Goal: Task Accomplishment & Management: Complete application form

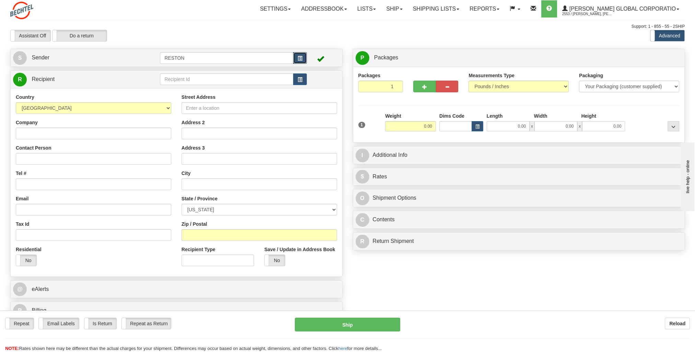
click at [300, 58] on span "button" at bounding box center [300, 58] width 5 height 4
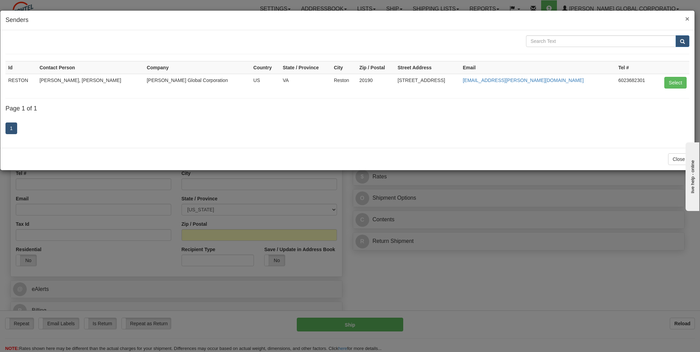
click at [690, 21] on div "× Senders" at bounding box center [347, 21] width 694 height 20
click at [688, 20] on span "×" at bounding box center [688, 19] width 4 height 8
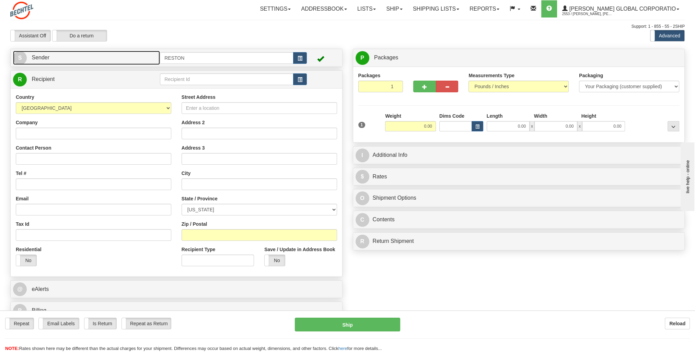
click at [26, 53] on link "S Sender" at bounding box center [86, 58] width 147 height 14
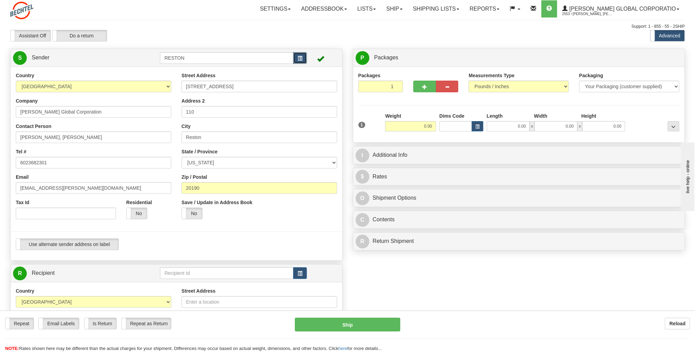
click at [303, 57] on button "button" at bounding box center [300, 58] width 14 height 12
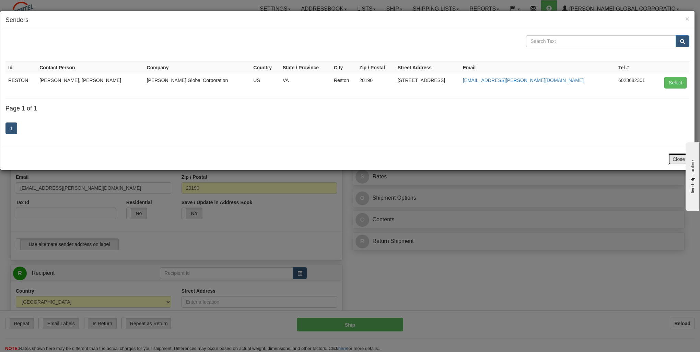
click at [679, 158] on button "Close" at bounding box center [678, 159] width 21 height 12
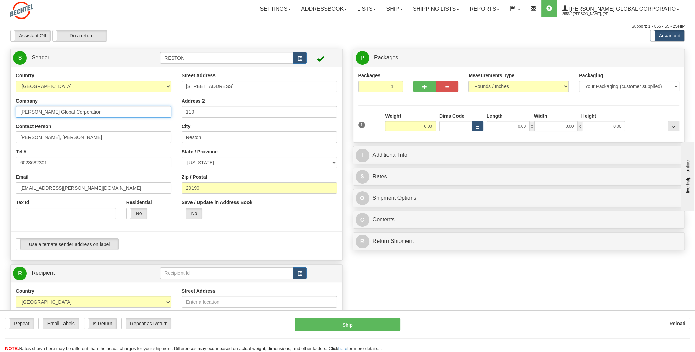
click at [53, 112] on input "[PERSON_NAME] Global Corporation" at bounding box center [94, 112] width 156 height 12
type input "[PERSON_NAME] Corporation"
click at [84, 129] on div "Contact Person [PERSON_NAME], [PERSON_NAME]" at bounding box center [94, 133] width 156 height 20
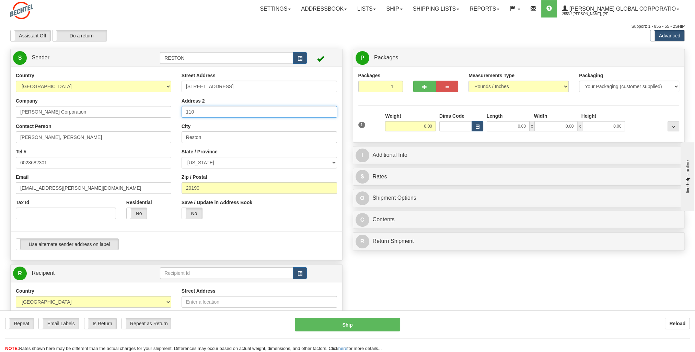
click at [184, 110] on input "110" at bounding box center [260, 112] width 156 height 12
type input "Suite 110"
click at [64, 136] on input "[PERSON_NAME], [PERSON_NAME]" at bounding box center [94, 137] width 156 height 12
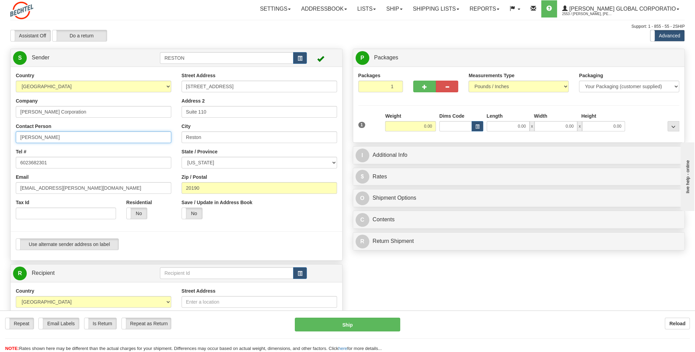
type input "[PERSON_NAME]"
click at [113, 150] on div "Tel # 6023682301" at bounding box center [94, 158] width 156 height 20
click at [135, 55] on link "S Sender" at bounding box center [86, 58] width 147 height 14
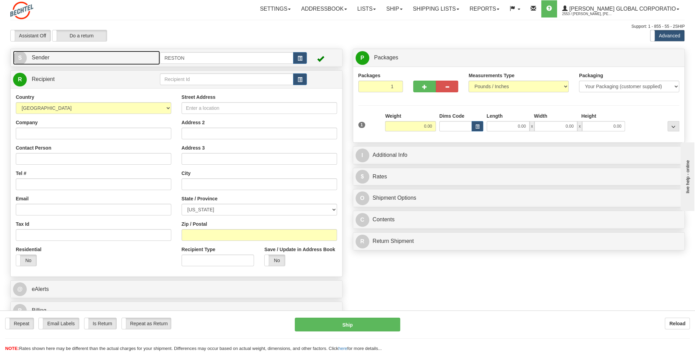
click at [134, 56] on link "S Sender" at bounding box center [86, 58] width 147 height 14
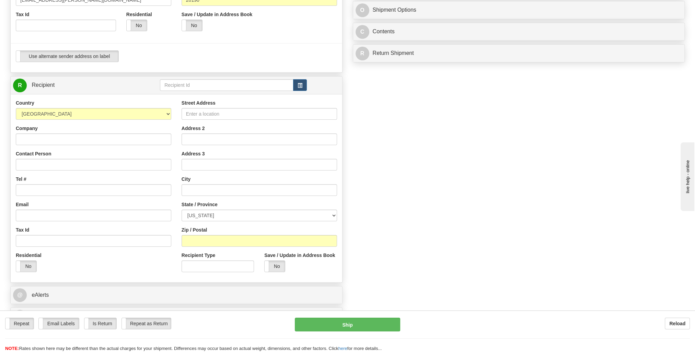
scroll to position [206, 0]
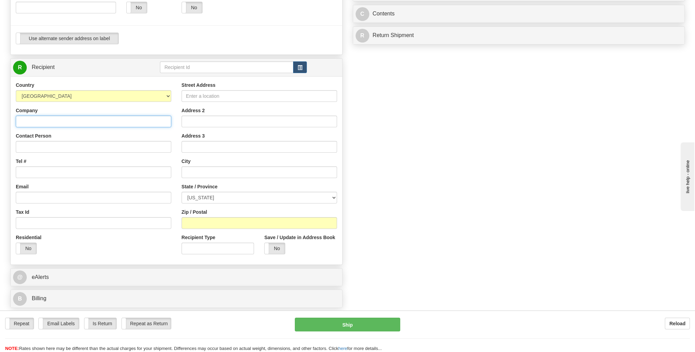
click at [142, 121] on input "Company" at bounding box center [94, 122] width 156 height 12
type input "[PERSON_NAME] Business Services"
click at [283, 94] on input "Street Address" at bounding box center [260, 96] width 156 height 12
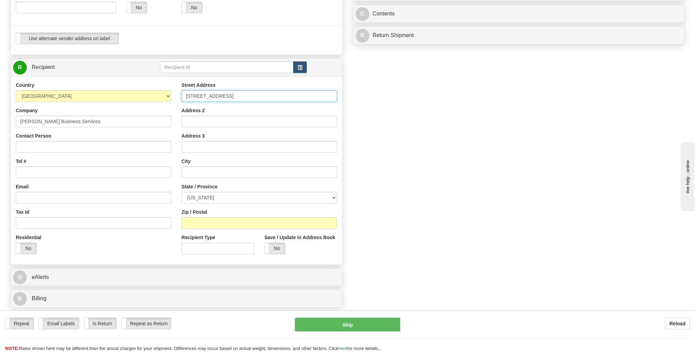
type input "[STREET_ADDRESS]"
click at [217, 173] on input "text" at bounding box center [260, 172] width 156 height 12
type input "[GEOGRAPHIC_DATA]"
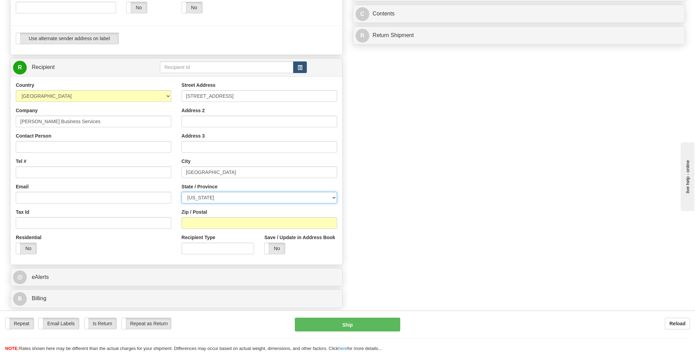
click at [224, 197] on select "[US_STATE] [US_STATE] [US_STATE] [US_STATE] Armed Forces America Armed Forces E…" at bounding box center [260, 198] width 156 height 12
select select "AZ"
click at [182, 192] on select "[US_STATE] [US_STATE] [US_STATE] [US_STATE] Armed Forces America Armed Forces E…" at bounding box center [260, 198] width 156 height 12
click at [222, 226] on input "Zip / Postal" at bounding box center [260, 223] width 156 height 12
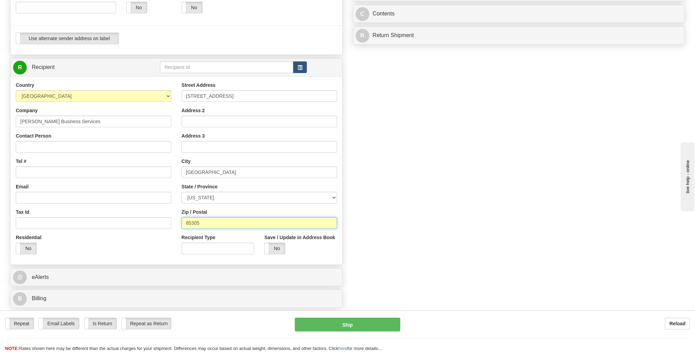
type input "85305"
click at [155, 242] on div "Residential Yes No" at bounding box center [94, 246] width 166 height 25
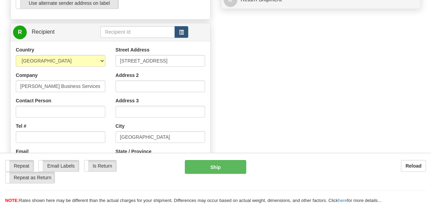
scroll to position [275, 0]
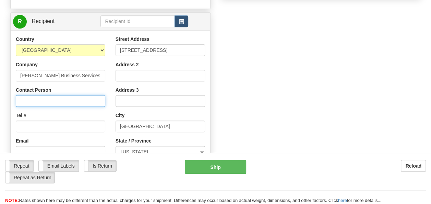
click at [64, 100] on input "Contact Person" at bounding box center [61, 101] width 90 height 12
click at [65, 99] on input "Contact Person" at bounding box center [61, 101] width 90 height 12
type input "[PERSON_NAME]"
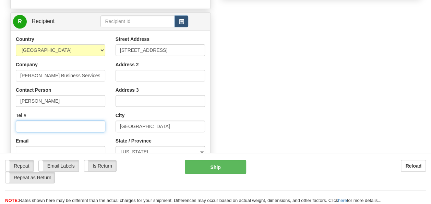
click at [59, 126] on input "Tel #" at bounding box center [61, 126] width 90 height 12
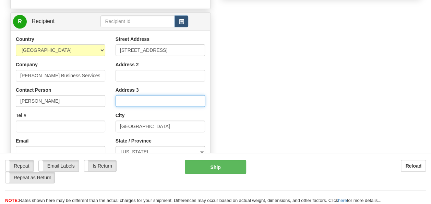
click at [156, 95] on input "Address 3" at bounding box center [161, 101] width 90 height 12
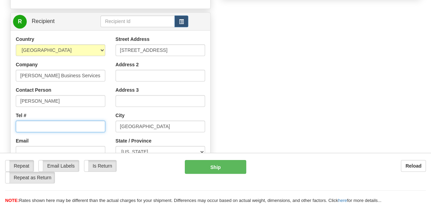
click at [88, 129] on input "Tel #" at bounding box center [61, 126] width 90 height 12
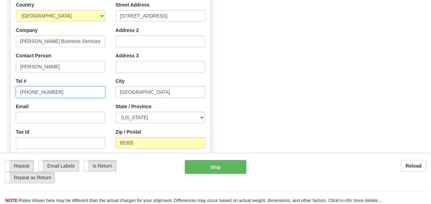
type input "[PHONE_NUMBER]"
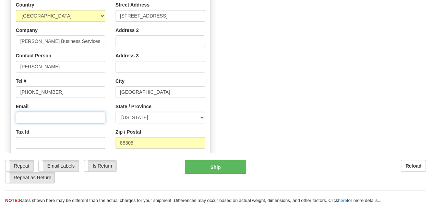
click at [80, 112] on input "Email" at bounding box center [61, 118] width 90 height 12
type input "[EMAIL_ADDRESS][PERSON_NAME][DOMAIN_NAME]"
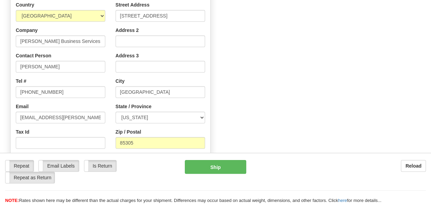
click at [113, 64] on div "Street Address [STREET_ADDRESS] Address 2 Address 3 City [GEOGRAPHIC_DATA] Stat…" at bounding box center [161, 93] width 100 height 185
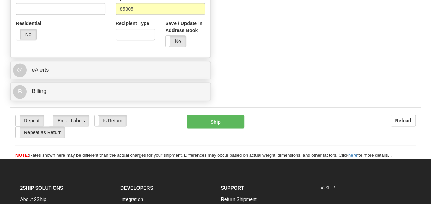
scroll to position [446, 0]
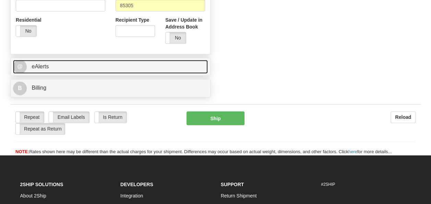
click at [113, 67] on link "@ eAlerts" at bounding box center [110, 67] width 195 height 14
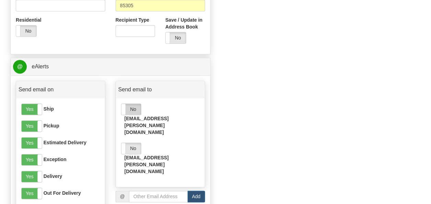
click at [132, 107] on label "No" at bounding box center [132, 109] width 20 height 11
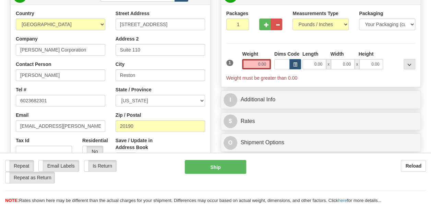
scroll to position [34, 0]
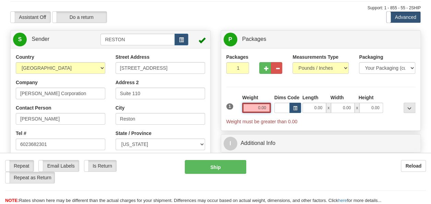
click at [257, 107] on input "0.00" at bounding box center [256, 108] width 29 height 10
type input "1"
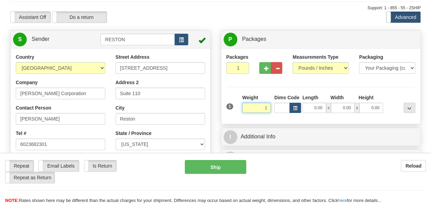
click at [251, 108] on input "1" at bounding box center [256, 108] width 29 height 10
type input "2.00"
click at [239, 92] on div "Packages 1 1 Measurements Type" at bounding box center [321, 86] width 189 height 65
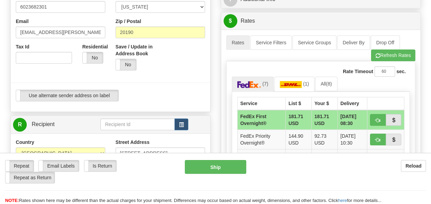
scroll to position [137, 0]
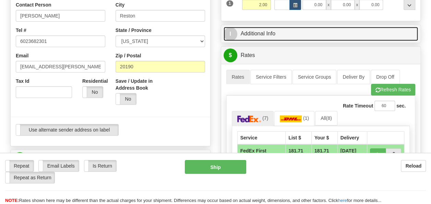
click at [295, 33] on link "I Additional Info" at bounding box center [321, 34] width 195 height 14
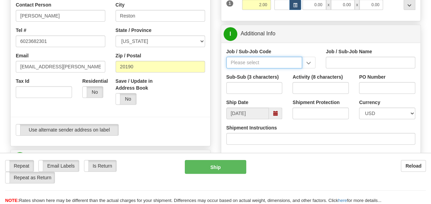
click at [276, 60] on input "Job / Sub-Job Code" at bounding box center [265, 63] width 76 height 12
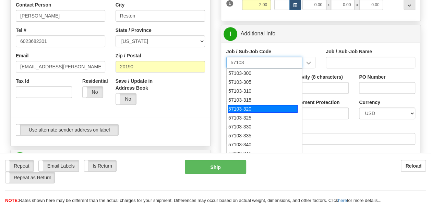
click at [258, 105] on div "57103-320" at bounding box center [263, 109] width 70 height 8
type input "57103-320"
type input "RESTON RO1 TIER 3-FACIL MGMT - MAIL OPERATIONS"
type input "57103-320"
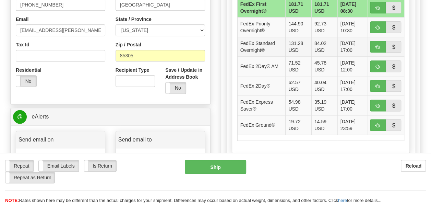
scroll to position [412, 0]
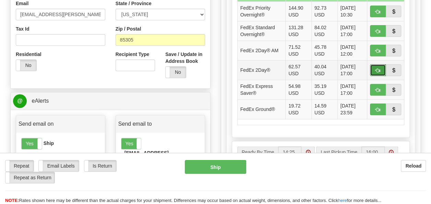
click at [378, 68] on span "button" at bounding box center [378, 70] width 5 height 4
type input "03"
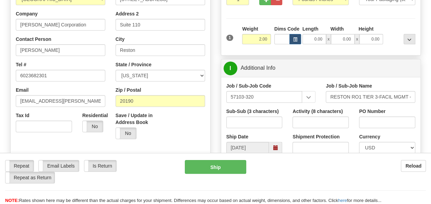
scroll to position [0, 0]
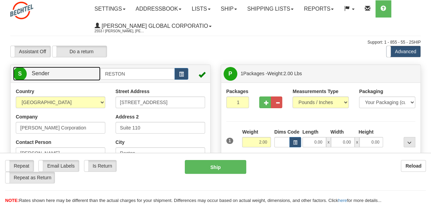
click at [87, 69] on link "S Sender" at bounding box center [57, 74] width 88 height 14
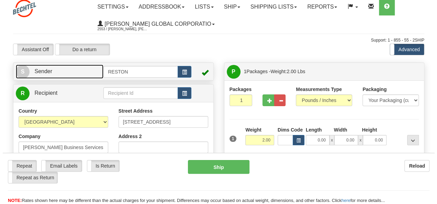
scroll to position [103, 0]
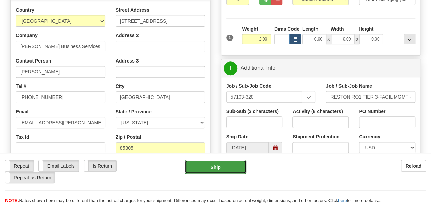
click at [218, 167] on button "Ship" at bounding box center [216, 167] width 62 height 14
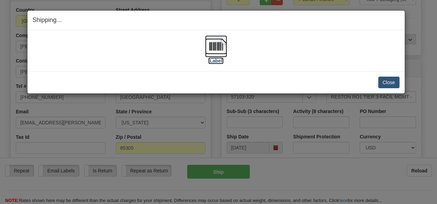
click at [217, 49] on img at bounding box center [216, 46] width 22 height 22
click at [392, 84] on button "Close" at bounding box center [388, 83] width 21 height 12
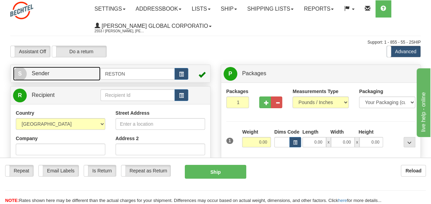
click at [71, 73] on link "S Sender" at bounding box center [57, 74] width 88 height 14
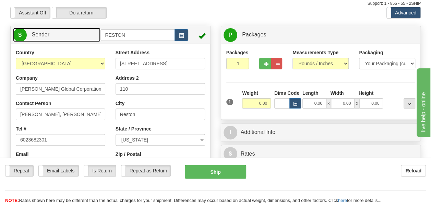
scroll to position [69, 0]
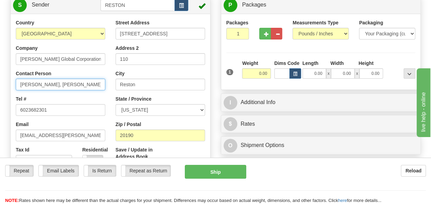
click at [68, 85] on input "[PERSON_NAME], [PERSON_NAME]" at bounding box center [61, 85] width 90 height 12
type input "[PERSON_NAME]"
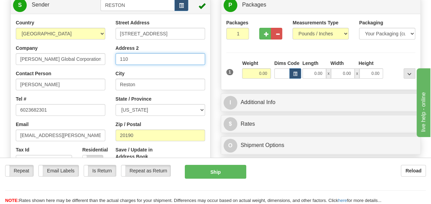
click at [121, 59] on input "110" at bounding box center [161, 59] width 90 height 12
type input "Suite 110"
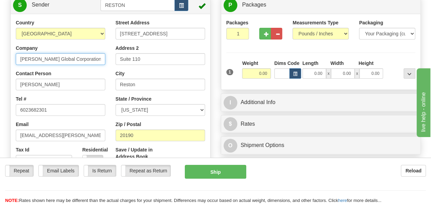
click at [51, 57] on input "[PERSON_NAME] Global Corporation" at bounding box center [61, 59] width 90 height 12
type input "[PERSON_NAME] Corporation"
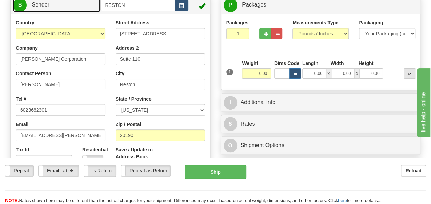
click at [72, 4] on link "S Sender" at bounding box center [57, 5] width 88 height 14
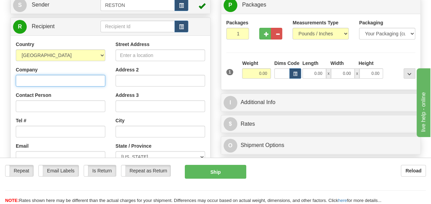
click at [76, 81] on input "Company" at bounding box center [61, 81] width 90 height 12
type input "Bechtel National"
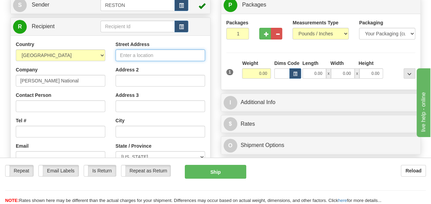
click at [146, 56] on input "Street Address" at bounding box center [161, 55] width 90 height 12
type input "100 Union Valley Road"
click at [143, 125] on div "City" at bounding box center [161, 127] width 90 height 20
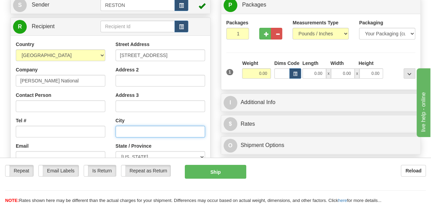
click at [145, 131] on input "text" at bounding box center [161, 132] width 90 height 12
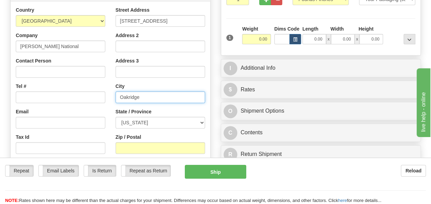
type input "Oakridge"
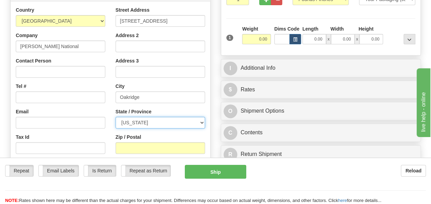
click at [164, 120] on select "[US_STATE] [US_STATE] [US_STATE] [US_STATE] Armed Forces America Armed Forces E…" at bounding box center [161, 123] width 90 height 12
select select "TN"
click at [116, 117] on select "[US_STATE] [US_STATE] [US_STATE] [US_STATE] Armed Forces America Armed Forces E…" at bounding box center [161, 123] width 90 height 12
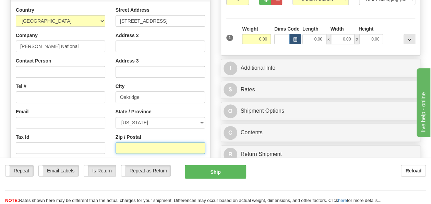
click at [156, 143] on input "Zip / Postal" at bounding box center [161, 148] width 90 height 12
type input "37831"
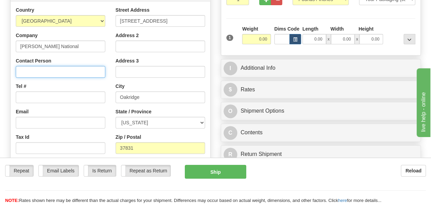
click at [96, 71] on input "Contact Person" at bounding box center [61, 72] width 90 height 12
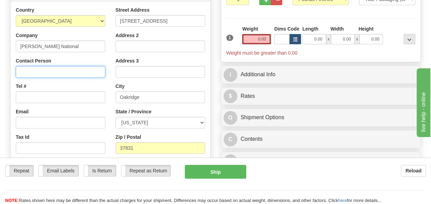
type input "c"
type input "Charels Foster"
click at [108, 82] on div "Country AFGHANISTAN ALAND ISLANDS ALBANIA ALGERIA AMERICAN SAMOA ANDORRA ANGOLA…" at bounding box center [61, 96] width 100 height 178
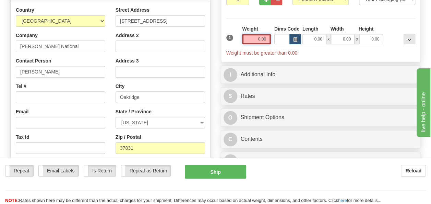
click at [256, 37] on input "0.00" at bounding box center [256, 39] width 29 height 10
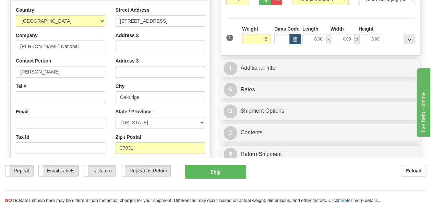
type input "2.00"
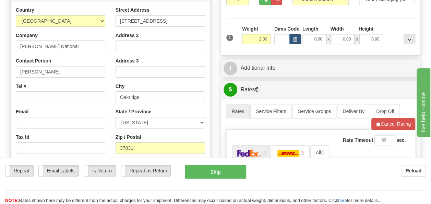
click at [238, 20] on div "Packages 1 1 Measurements Type" at bounding box center [321, 17] width 189 height 65
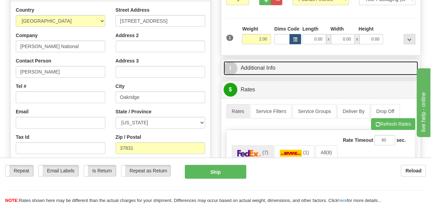
click at [278, 65] on link "I Additional Info" at bounding box center [321, 68] width 195 height 14
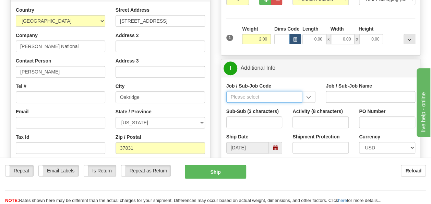
click at [279, 98] on input "Job / Sub-Job Code" at bounding box center [265, 97] width 76 height 12
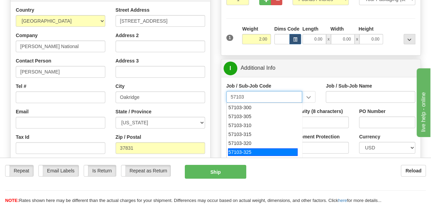
click at [253, 151] on div "57103-325" at bounding box center [263, 152] width 70 height 8
type input "57103-325"
type input "RESTON RO1 TIER 3-FACIL MGMT - OFFICE SUPPLIES"
type input "57103-325"
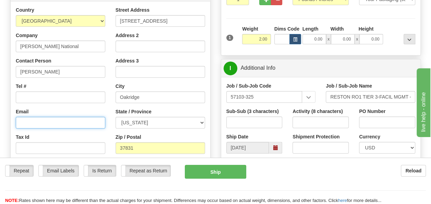
click at [99, 118] on input "Email" at bounding box center [61, 123] width 90 height 12
type input "cmfoster"
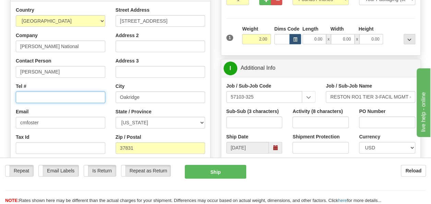
click at [85, 98] on input "Tel #" at bounding box center [61, 97] width 90 height 12
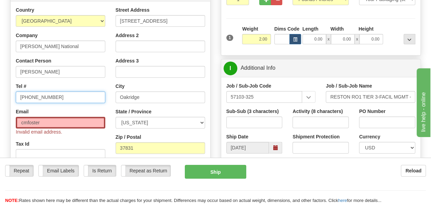
type input "865-574-7879"
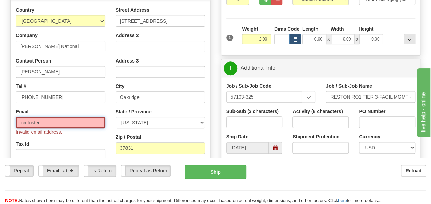
click at [75, 119] on input "cmfoster" at bounding box center [61, 123] width 90 height 12
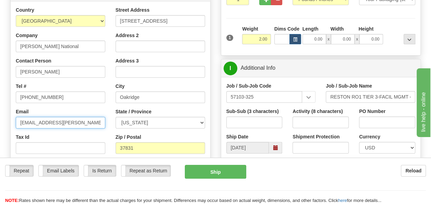
type input "cmfoster@bechtel.com"
click at [105, 135] on div "Tax Id" at bounding box center [61, 144] width 90 height 20
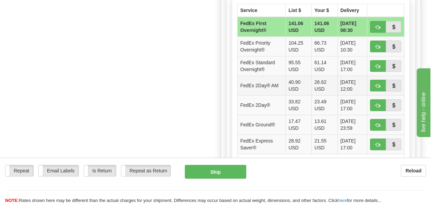
scroll to position [378, 0]
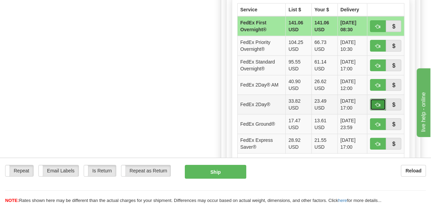
click at [378, 103] on span "button" at bounding box center [378, 105] width 5 height 4
type input "03"
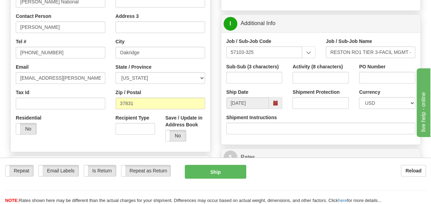
scroll to position [141, 0]
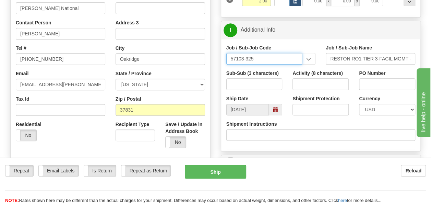
click at [292, 56] on input "57103-325" at bounding box center [265, 59] width 76 height 12
click at [275, 67] on div "57103-320" at bounding box center [263, 70] width 70 height 8
type input "57103-320"
type input "RESTON RO1 TIER 3-FACIL MGMT - MAIL OPERATIONS"
type input "57103-320"
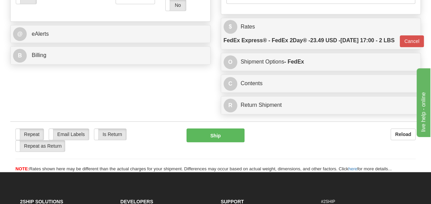
scroll to position [278, 0]
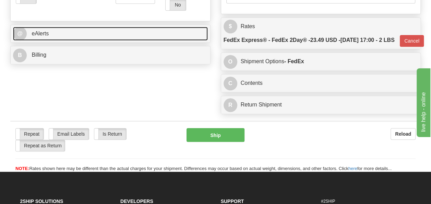
click at [140, 33] on link "@ eAlerts" at bounding box center [110, 34] width 195 height 14
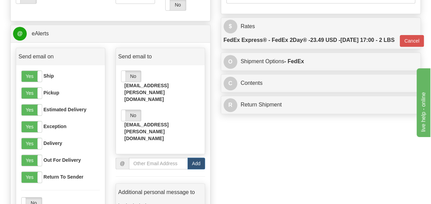
click at [141, 73] on div "Yes No rwtalbot@bechtel.com" at bounding box center [160, 87] width 79 height 34
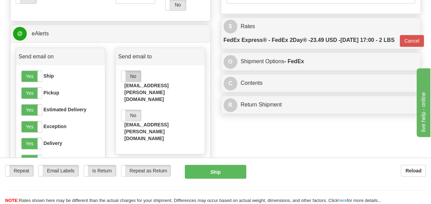
click at [138, 74] on label "No" at bounding box center [132, 76] width 20 height 11
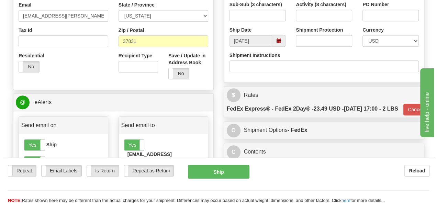
scroll to position [4, 0]
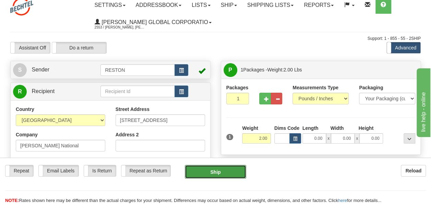
click at [231, 172] on button "Ship" at bounding box center [216, 172] width 62 height 14
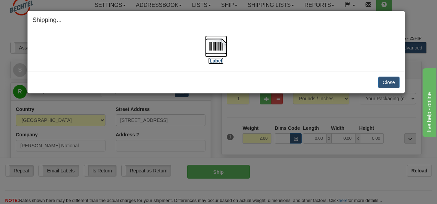
click at [221, 61] on label "[Label]" at bounding box center [216, 60] width 16 height 7
